Goal: Task Accomplishment & Management: Manage account settings

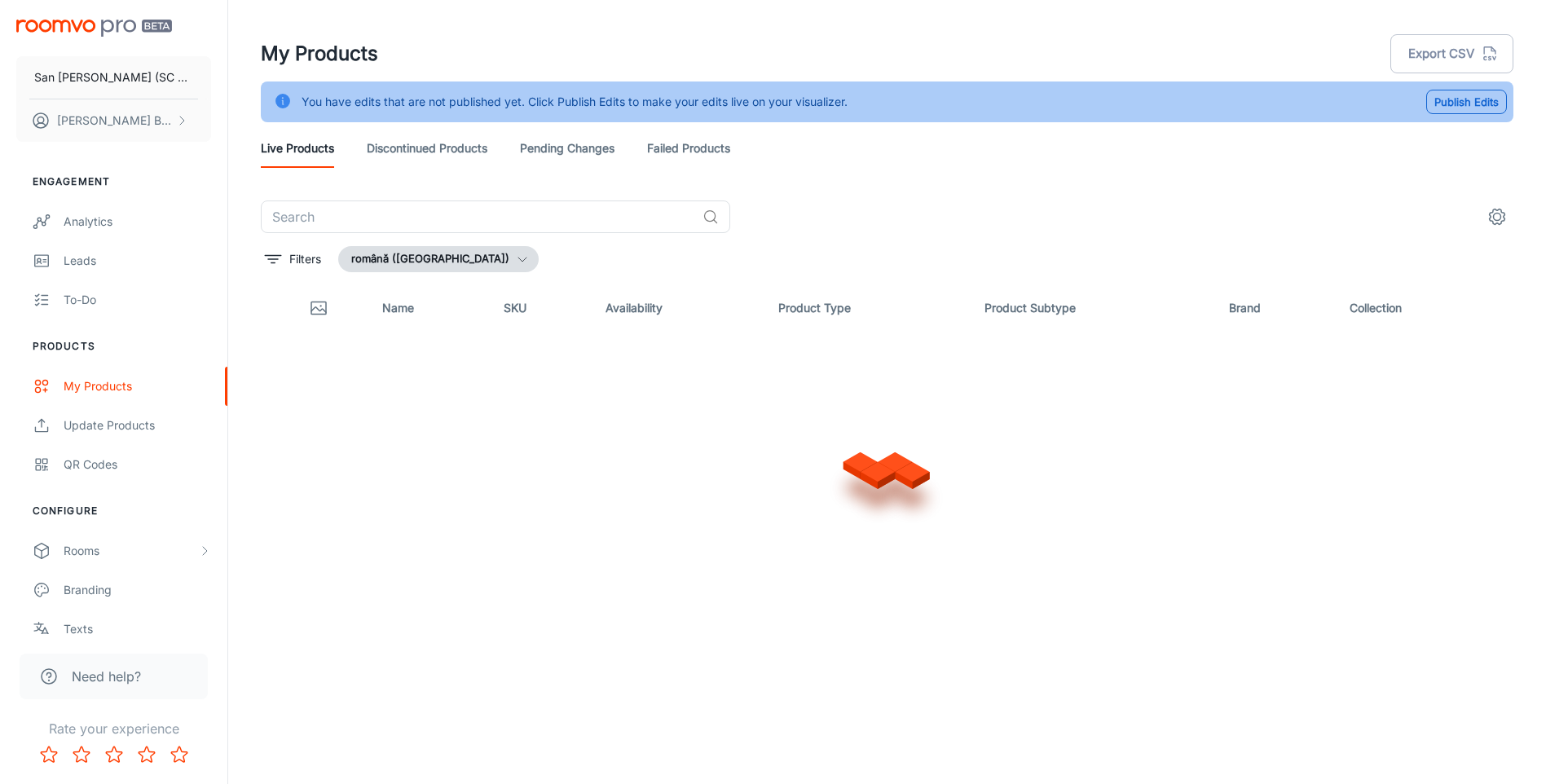
click at [408, 147] on link "Discontinued Products" at bounding box center [426, 148] width 120 height 39
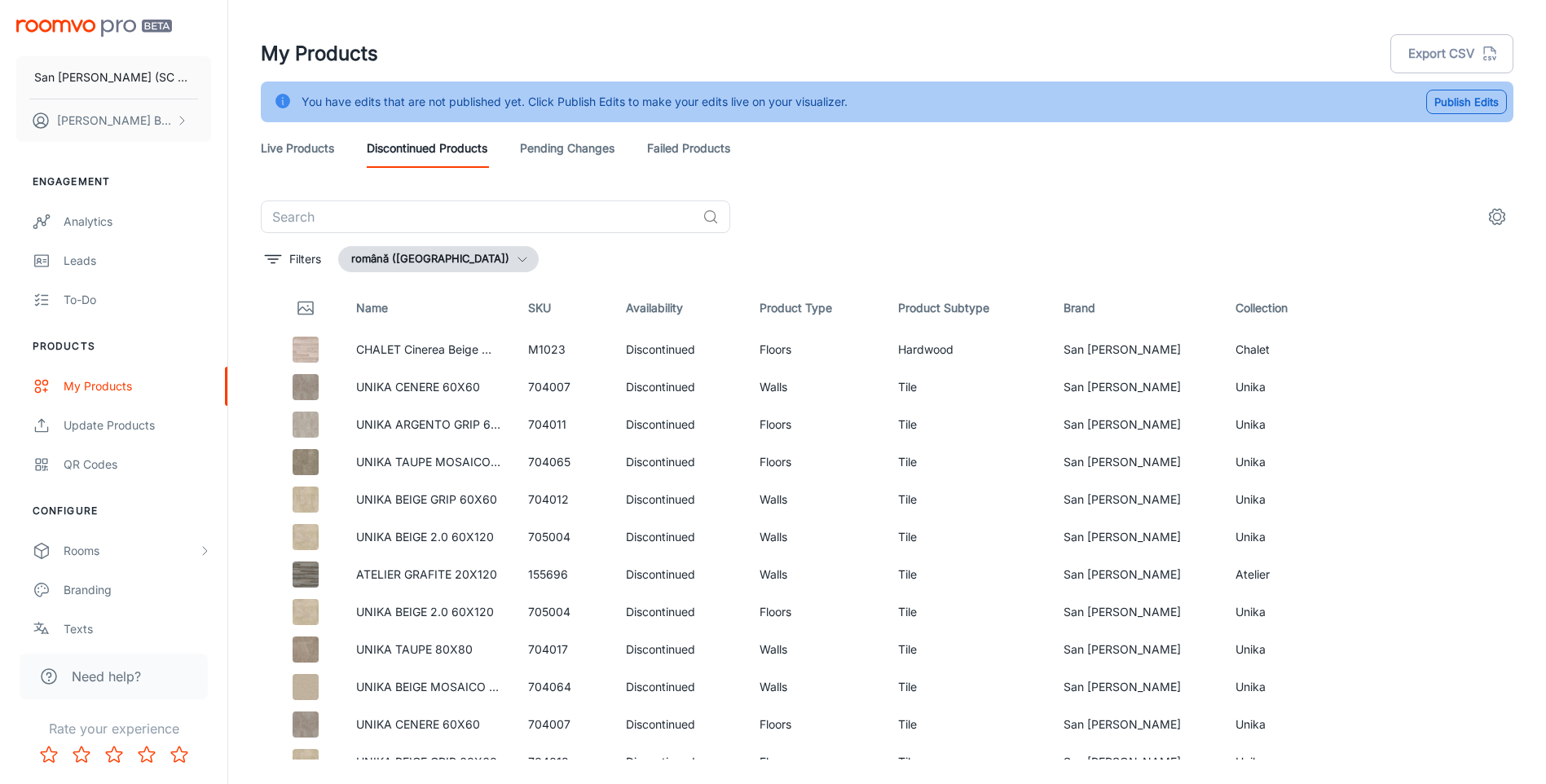
click at [294, 146] on link "Live Products" at bounding box center [298, 148] width 73 height 39
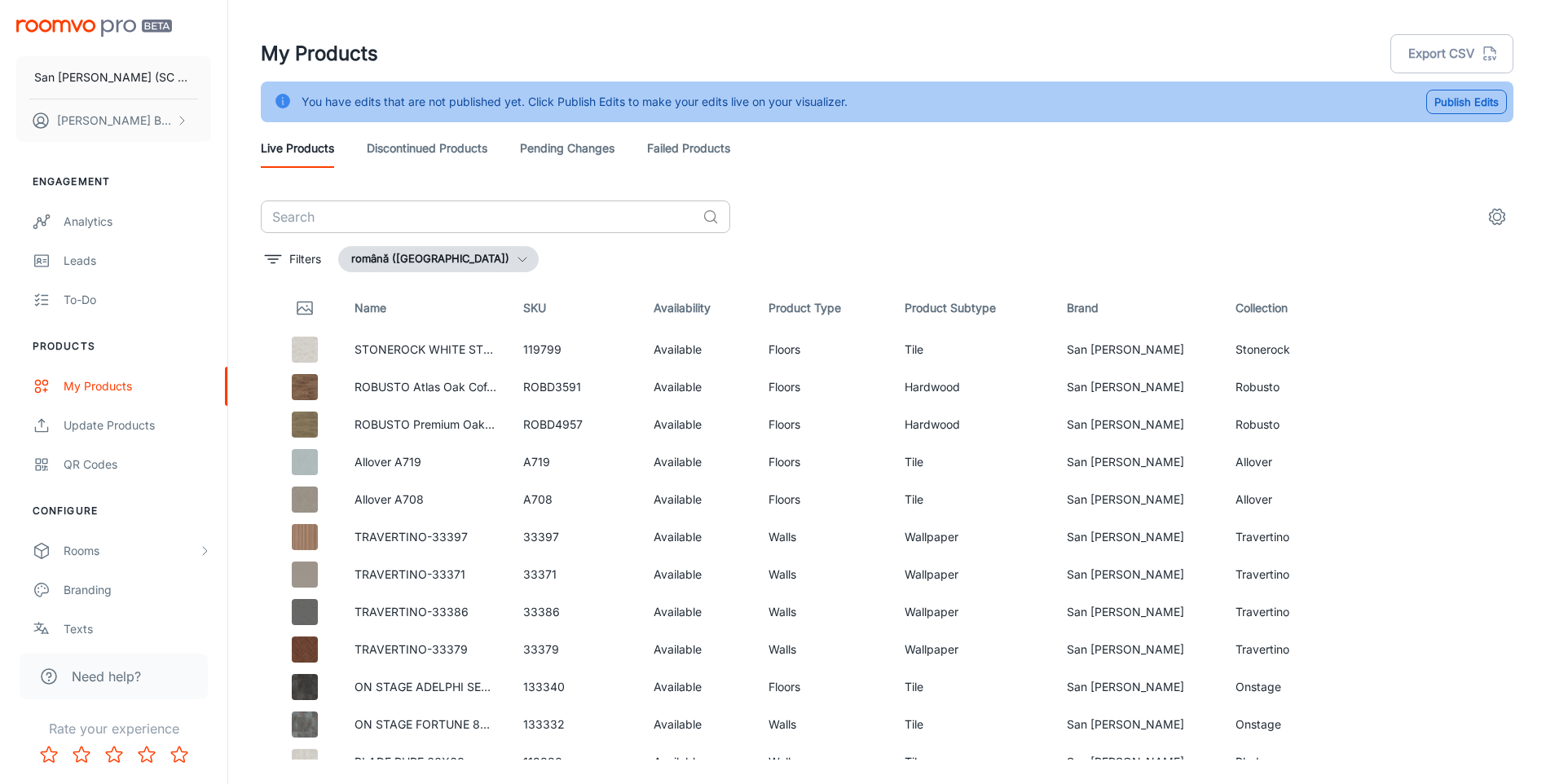
click at [473, 224] on input "text" at bounding box center [479, 216] width 435 height 33
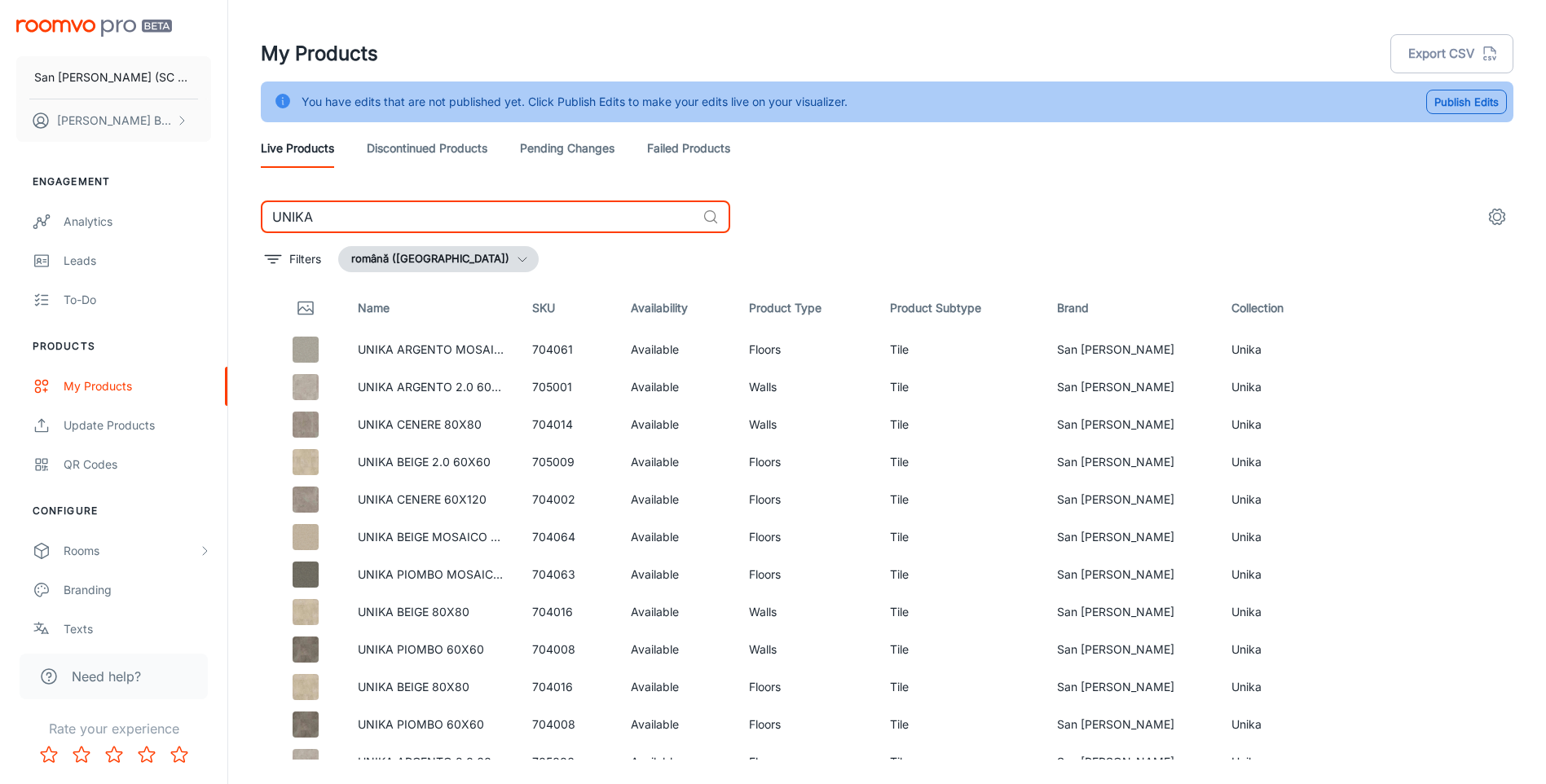
type input "UNIKA"
click at [117, 421] on div "Update Products" at bounding box center [137, 425] width 148 height 18
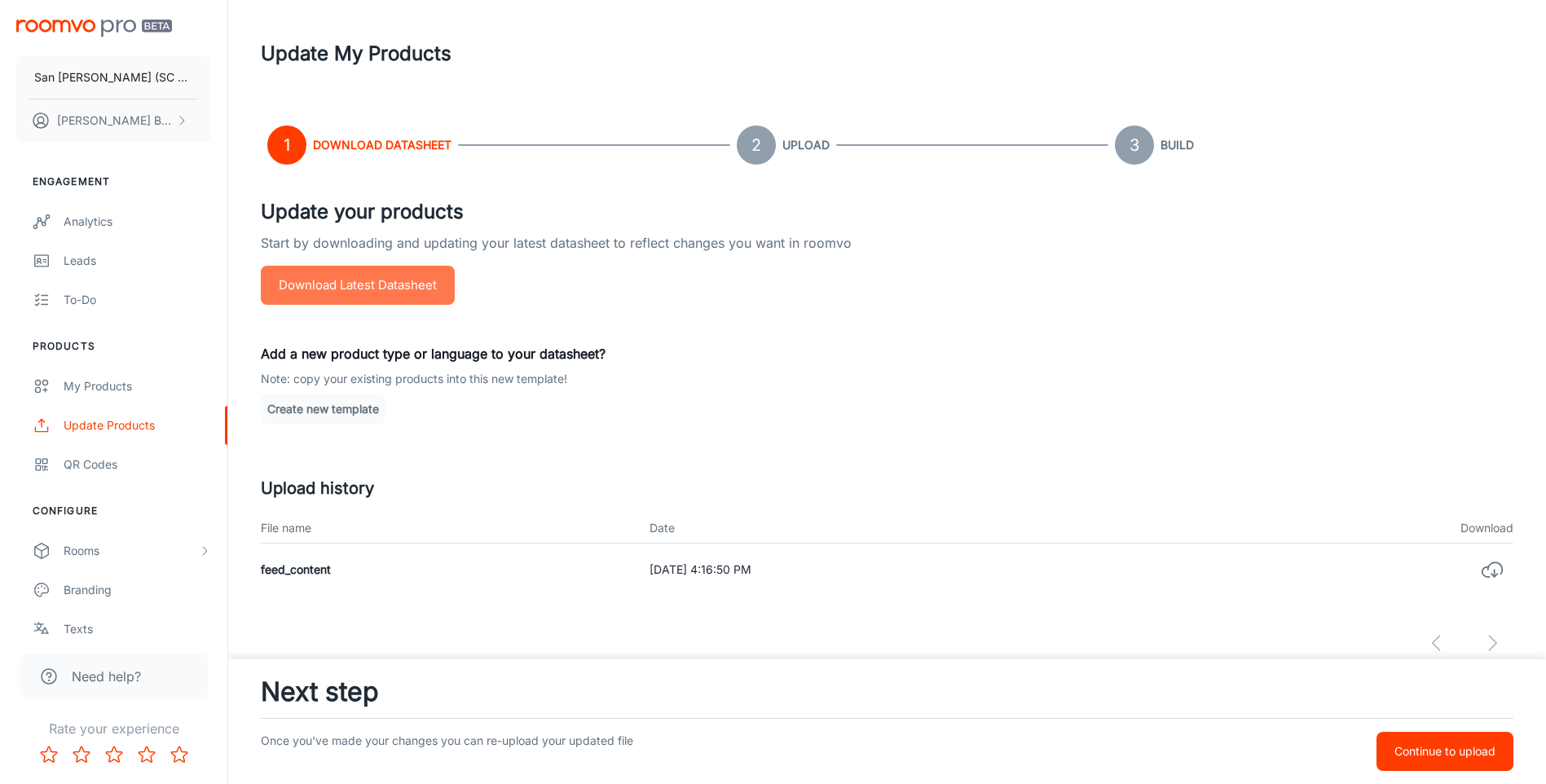
click at [343, 285] on button "Download Latest Datasheet" at bounding box center [357, 285] width 194 height 39
